Goal: Task Accomplishment & Management: Complete application form

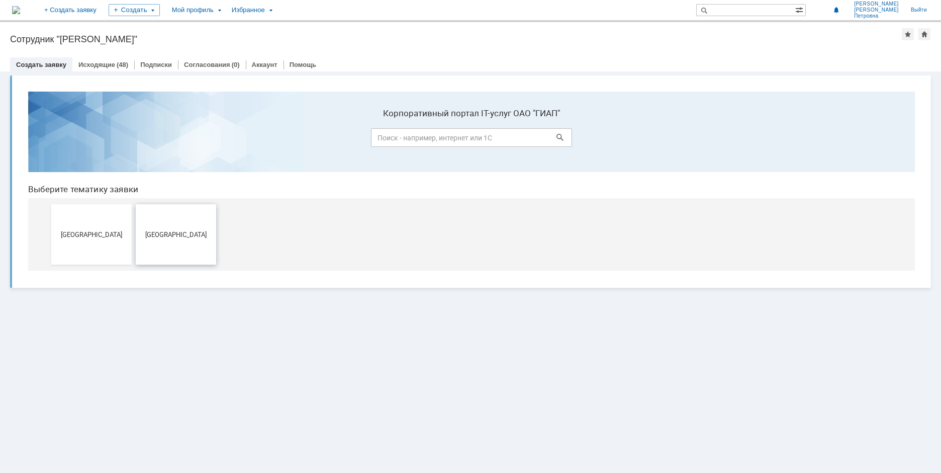
click at [157, 222] on button "[GEOGRAPHIC_DATA]" at bounding box center [176, 234] width 80 height 60
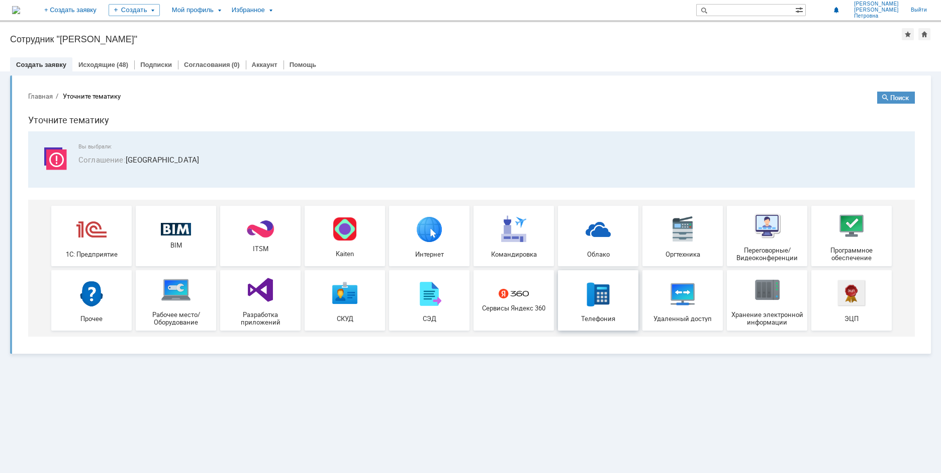
click at [591, 295] on img at bounding box center [598, 293] width 30 height 30
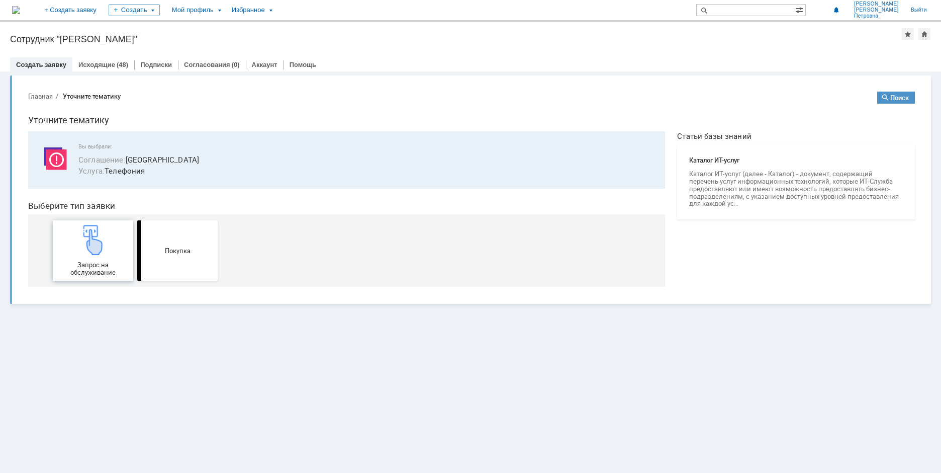
click at [96, 259] on div "Запрос на обслуживание" at bounding box center [93, 250] width 74 height 51
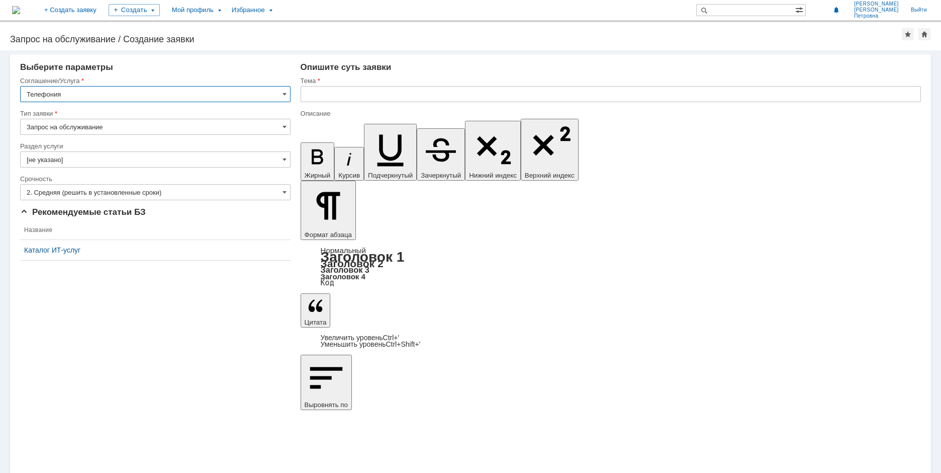
click at [288, 160] on input "[не указано]" at bounding box center [155, 159] width 271 height 16
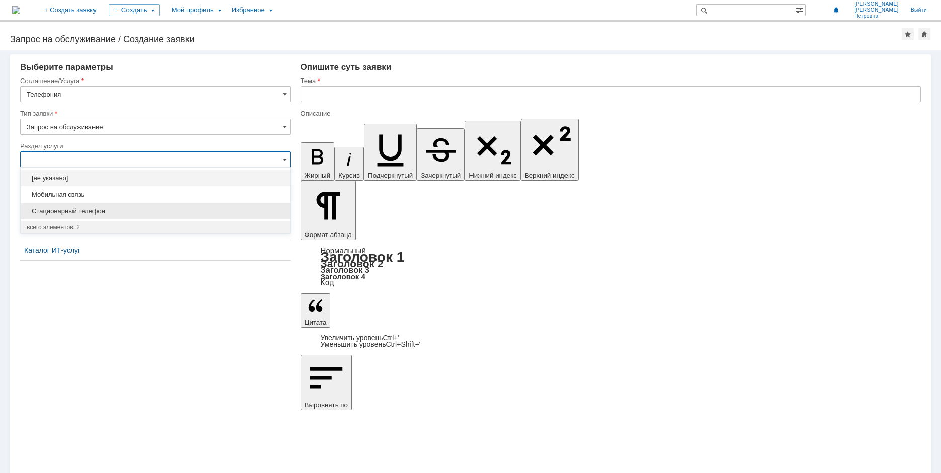
click at [77, 209] on span "Стационарный телефон" at bounding box center [155, 211] width 257 height 8
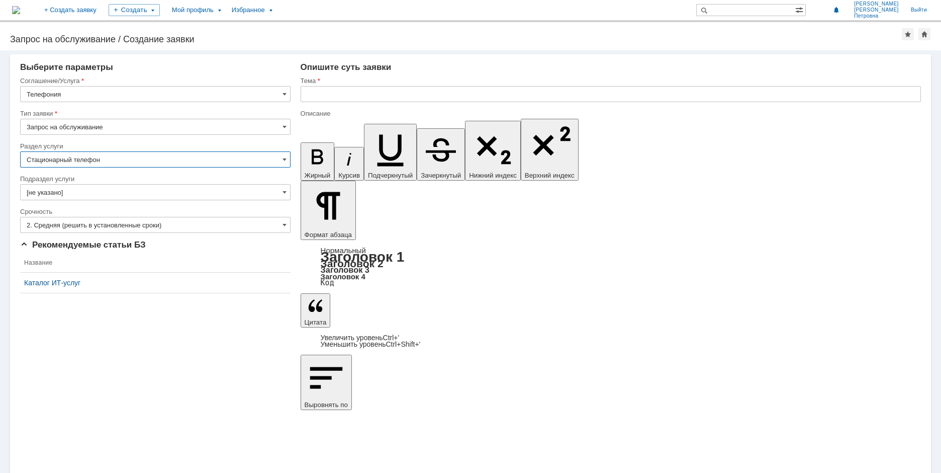
type input "Стационарный телефон"
click at [287, 192] on input "[не указано]" at bounding box center [155, 192] width 271 height 16
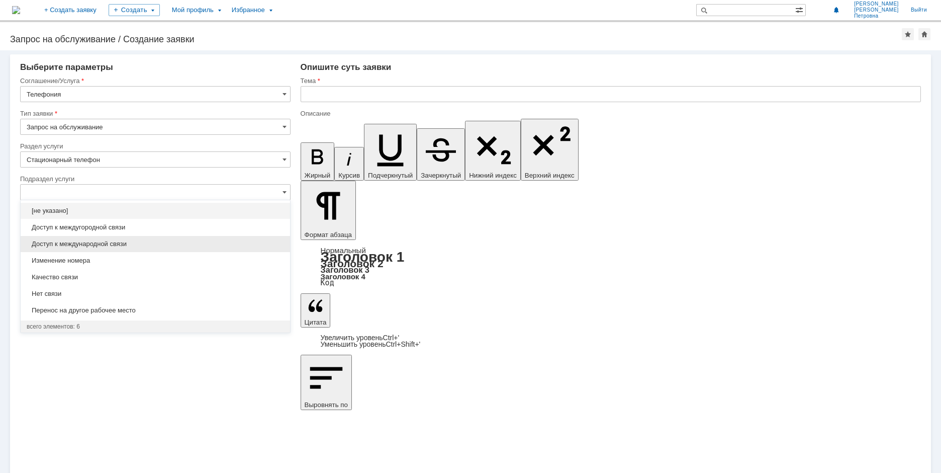
click at [115, 239] on div "Доступ к международной связи" at bounding box center [156, 244] width 270 height 16
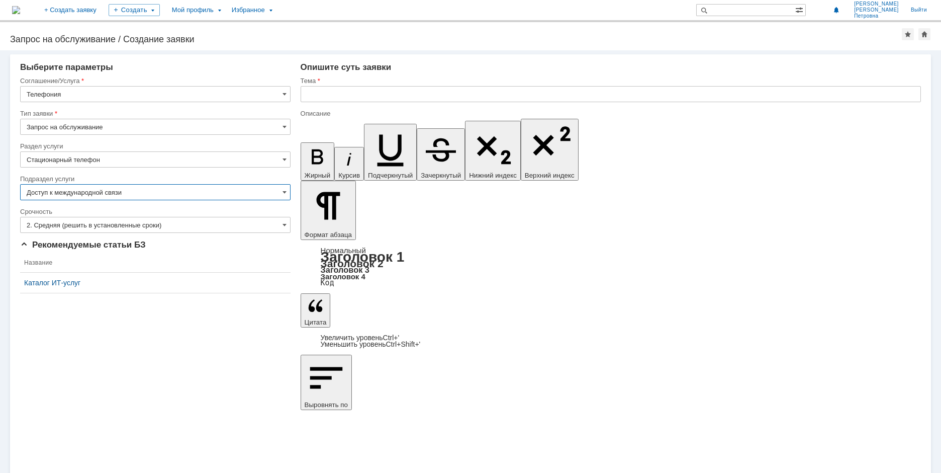
type input "Доступ к международной связи"
click at [284, 226] on span at bounding box center [285, 225] width 4 height 8
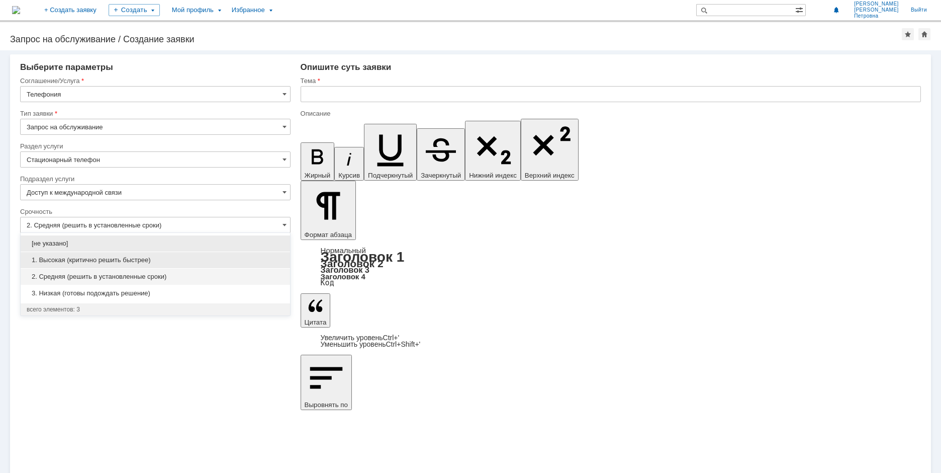
click at [93, 256] on span "1. Высокая (критично решить быстрее)" at bounding box center [155, 260] width 257 height 8
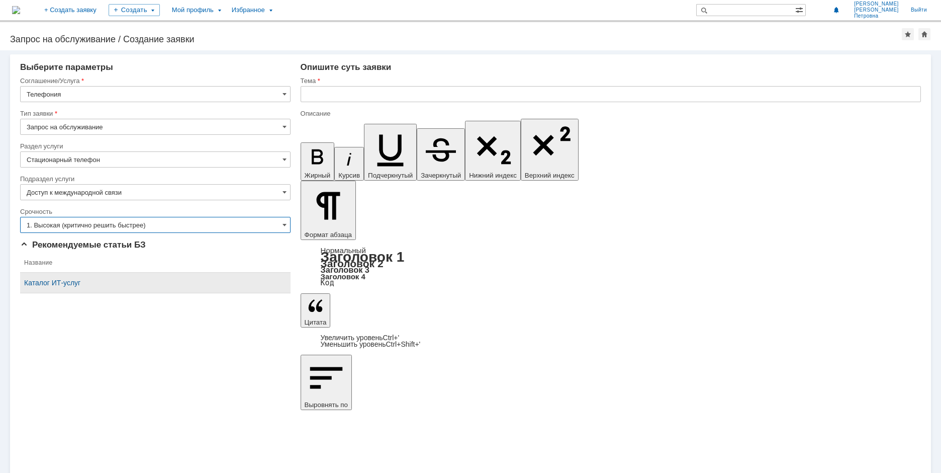
type input "1. Высокая (критично решить быстрее)"
click at [334, 93] on input "text" at bounding box center [611, 94] width 620 height 16
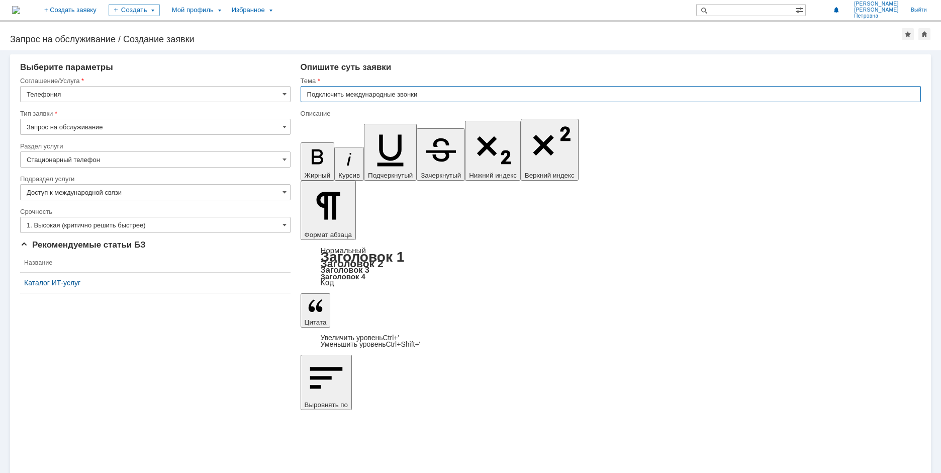
type input "Подключить международные звонки"
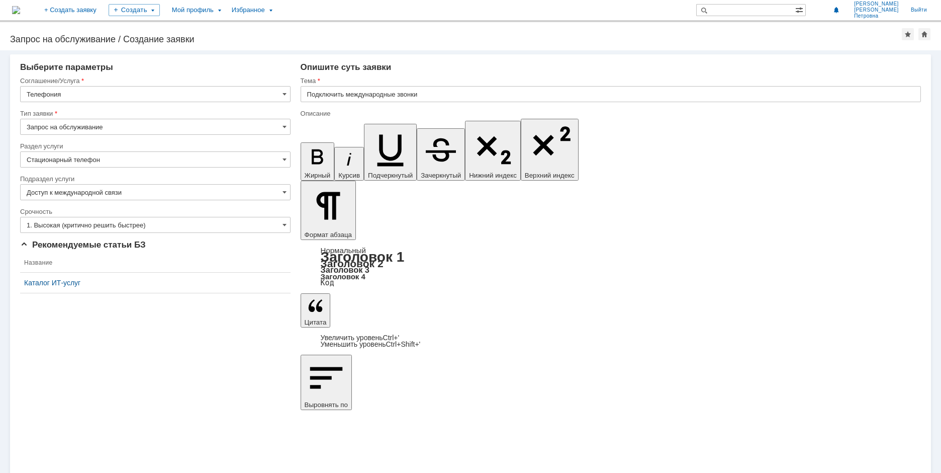
drag, startPoint x: 594, startPoint y: 3525, endPoint x: 586, endPoint y: 3525, distance: 8.0
